Goal: Task Accomplishment & Management: Manage account settings

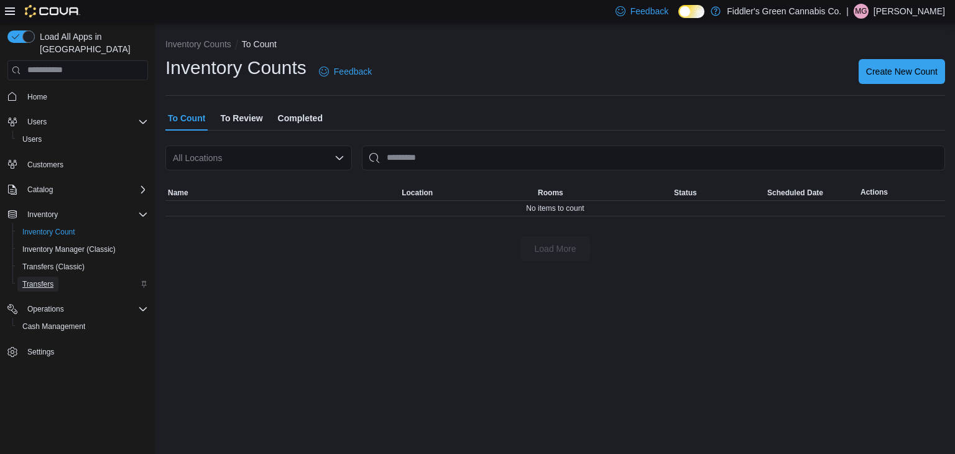
click at [48, 279] on span "Transfers" at bounding box center [37, 284] width 31 height 10
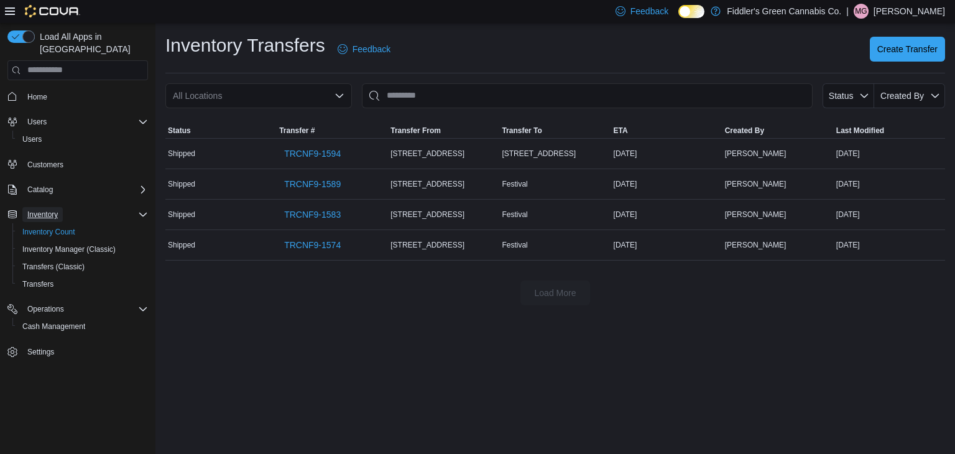
click at [42, 210] on span "Inventory" at bounding box center [42, 215] width 30 height 10
click at [50, 227] on span "Inventory Count" at bounding box center [48, 232] width 53 height 10
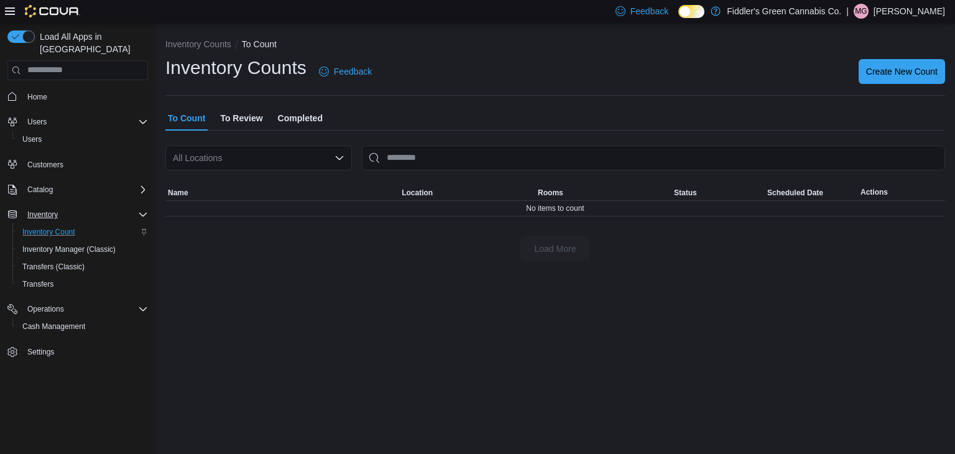
click at [254, 121] on span "To Review" at bounding box center [241, 118] width 42 height 25
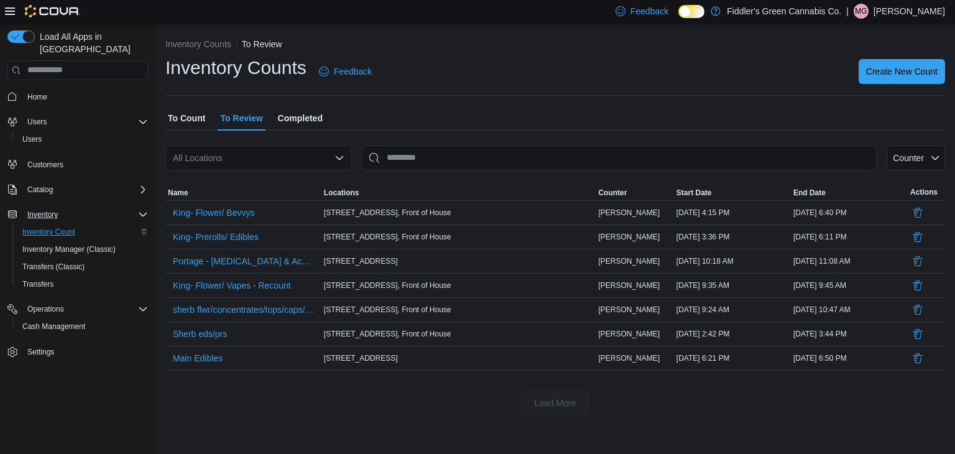
click at [313, 118] on span "Completed" at bounding box center [300, 118] width 45 height 25
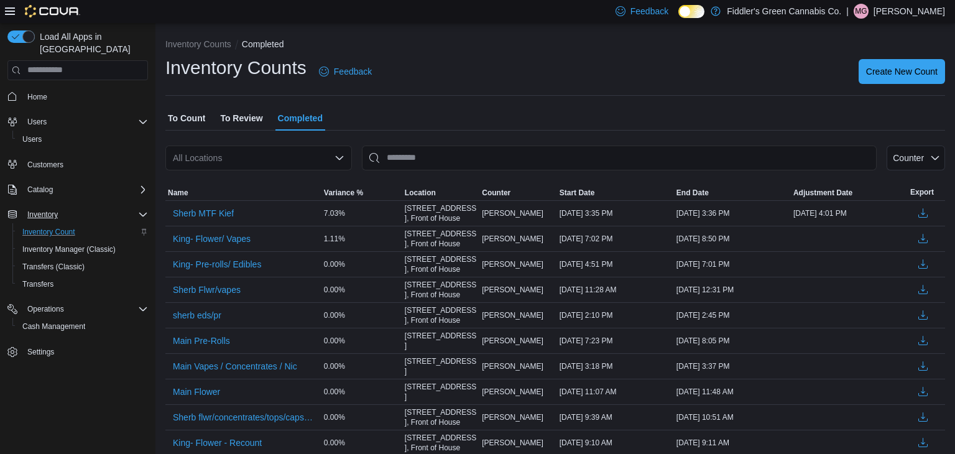
click at [302, 162] on div "All Locations" at bounding box center [258, 157] width 187 height 25
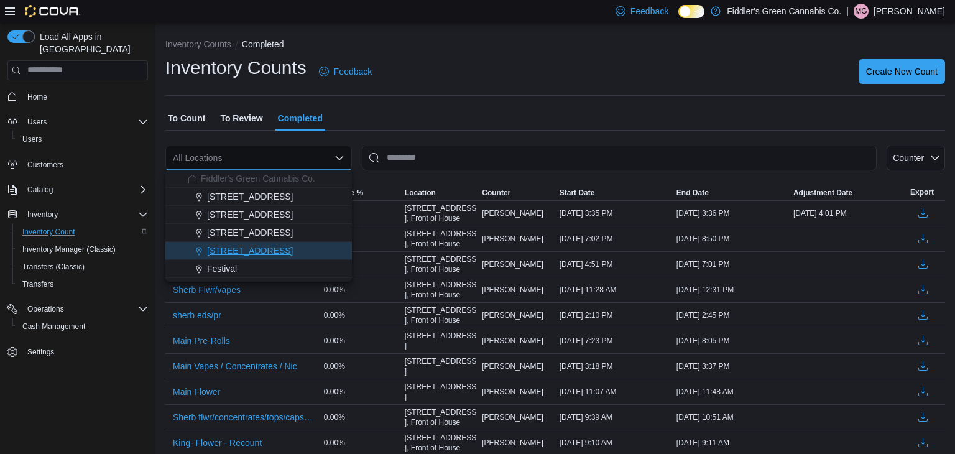
click at [270, 248] on div "[STREET_ADDRESS]" at bounding box center [266, 250] width 157 height 12
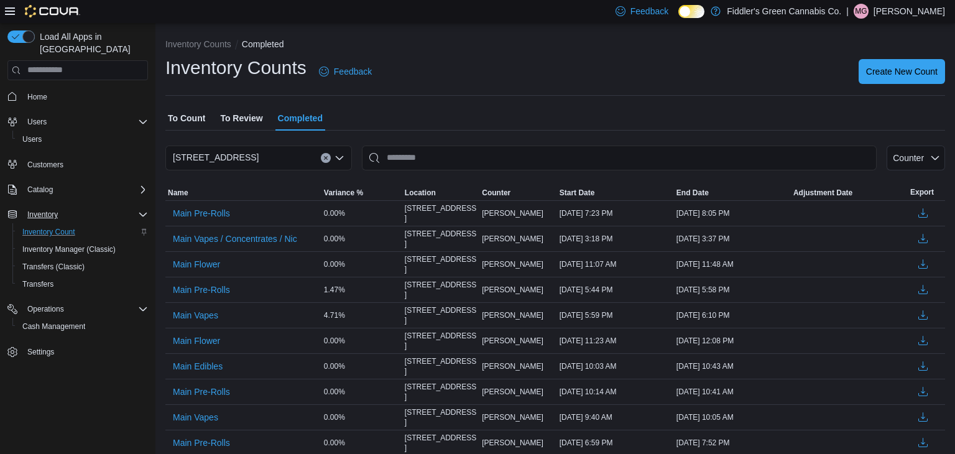
click at [190, 124] on span "To Count" at bounding box center [186, 118] width 37 height 25
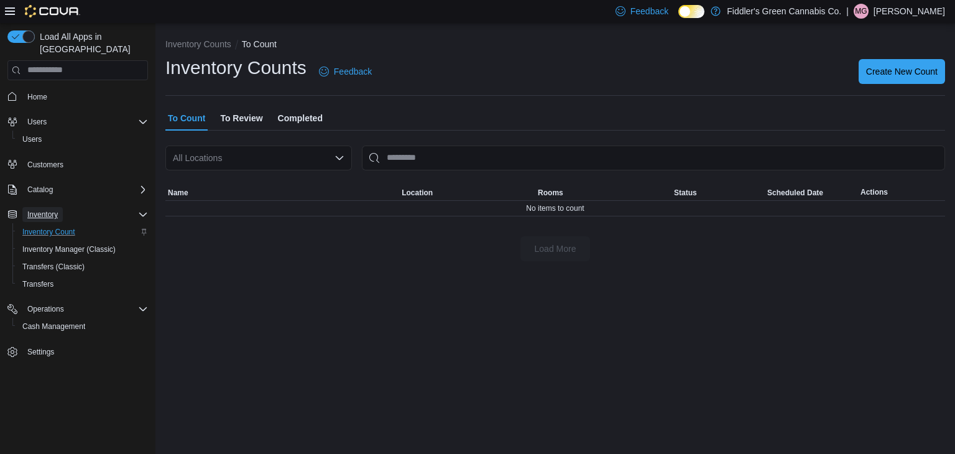
click at [53, 210] on span "Inventory" at bounding box center [42, 215] width 30 height 10
click at [54, 227] on span "Inventory Count" at bounding box center [48, 232] width 53 height 10
